Goal: Information Seeking & Learning: Learn about a topic

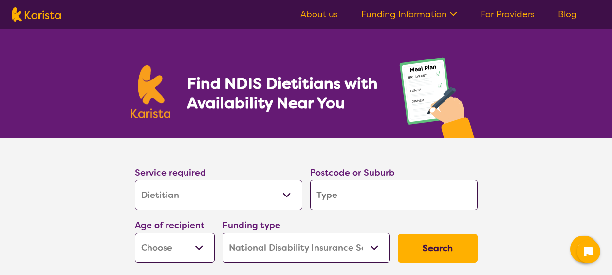
select select "Dietitian"
select select "NDIS"
select select "Dietitian"
select select "NDIS"
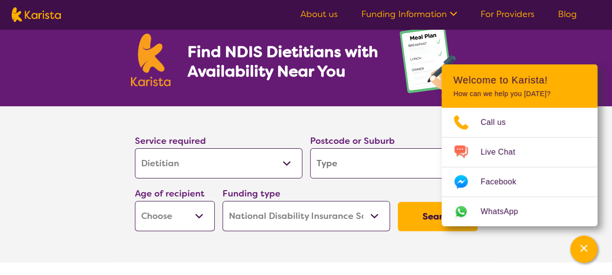
scroll to position [33, 0]
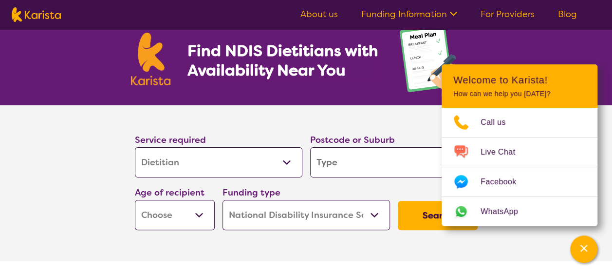
click at [330, 165] on input "search" at bounding box center [394, 162] width 168 height 30
type input "c"
type input "cr"
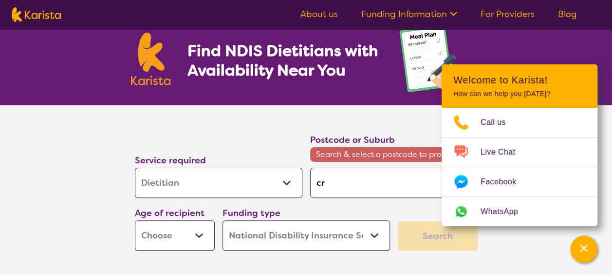
type input "cro"
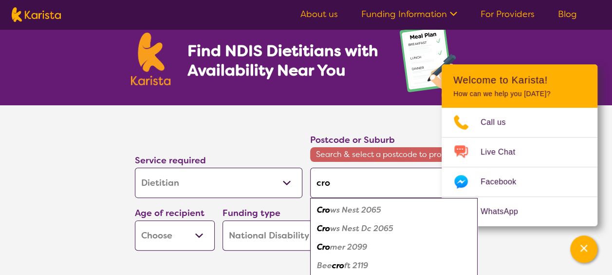
type input "[PERSON_NAME]"
type input "croyd"
type input "croydo"
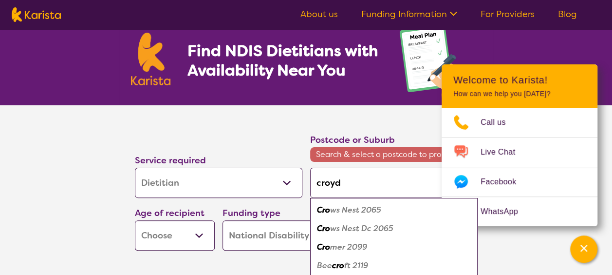
type input "croydo"
type input "croydon"
click at [338, 249] on em "Croydon" at bounding box center [333, 247] width 32 height 10
type input "3136"
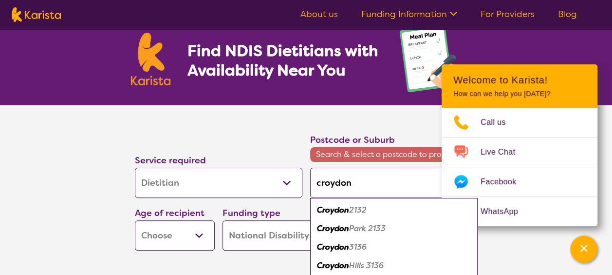
type input "3136"
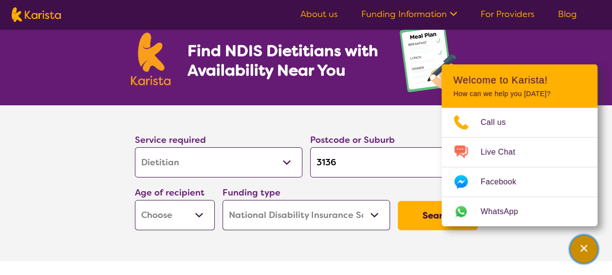
click at [585, 248] on icon "Channel Menu" at bounding box center [584, 248] width 10 height 10
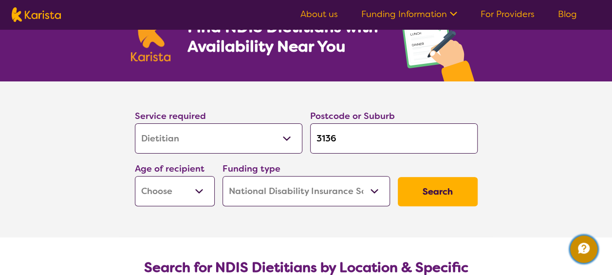
scroll to position [58, 0]
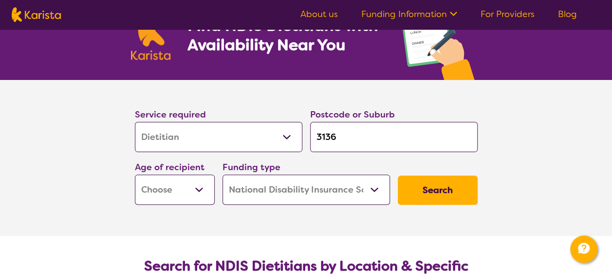
click at [420, 191] on button "Search" at bounding box center [438, 189] width 80 height 29
click at [176, 189] on select "Early Childhood - 0 to 9 Child - 10 to 11 Adolescent - 12 to 17 Adult - 18 to 6…" at bounding box center [175, 189] width 80 height 30
select select "AD"
click at [135, 174] on select "Early Childhood - 0 to 9 Child - 10 to 11 Adolescent - 12 to 17 Adult - 18 to 6…" at bounding box center [175, 189] width 80 height 30
select select "AD"
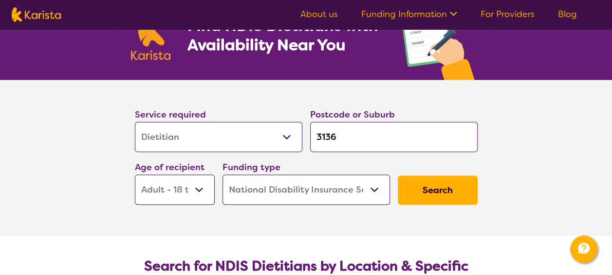
click at [420, 197] on button "Search" at bounding box center [438, 189] width 80 height 29
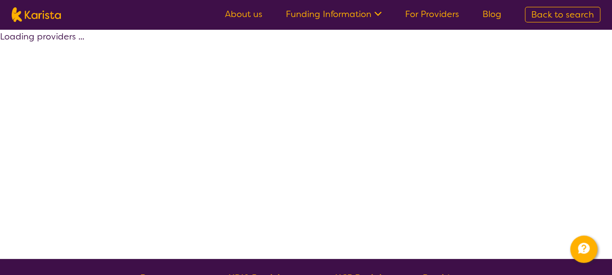
select select "by_score"
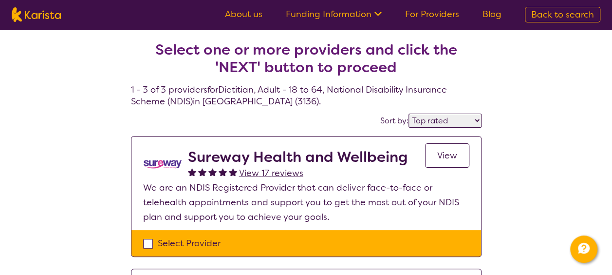
click at [450, 157] on span "View" at bounding box center [447, 156] width 20 height 12
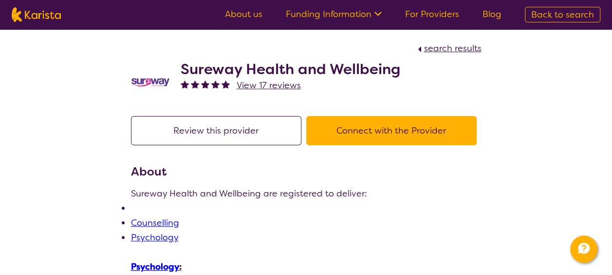
select select "by_score"
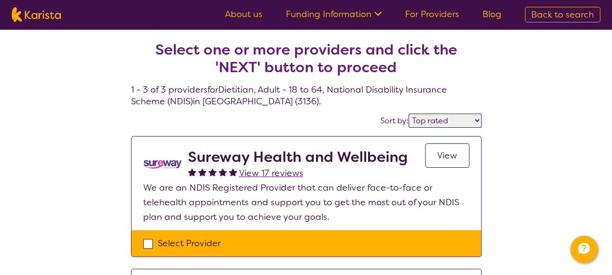
select select "Dietitian"
select select "AD"
select select "NDIS"
select select "Dietitian"
select select "AD"
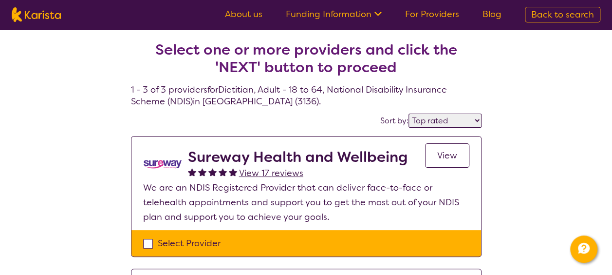
select select "NDIS"
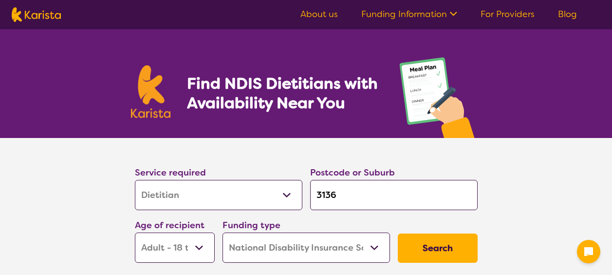
select select "Dietitian"
select select "AD"
select select "NDIS"
select select "Dietitian"
select select "AD"
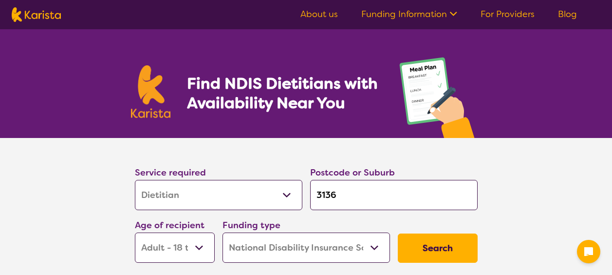
select select "NDIS"
